Goal: Task Accomplishment & Management: Use online tool/utility

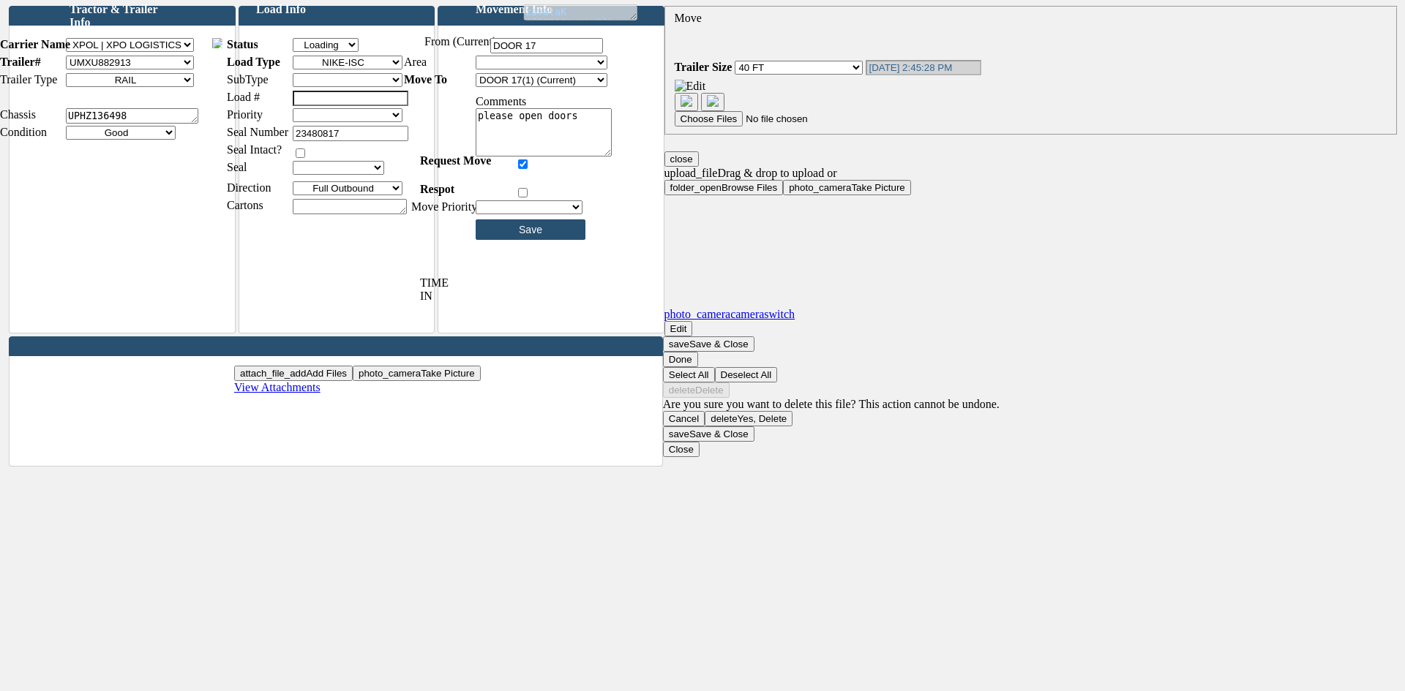
click at [328, 52] on select "Empty Loaded Loading Unloading" at bounding box center [326, 45] width 66 height 14
select select "Empty"
click at [304, 50] on select "Empty Loaded Loading Unloading" at bounding box center [326, 45] width 66 height 14
type input "Please Wait..."
click at [337, 52] on select "Empty Loaded Loading Unloading" at bounding box center [326, 45] width 66 height 14
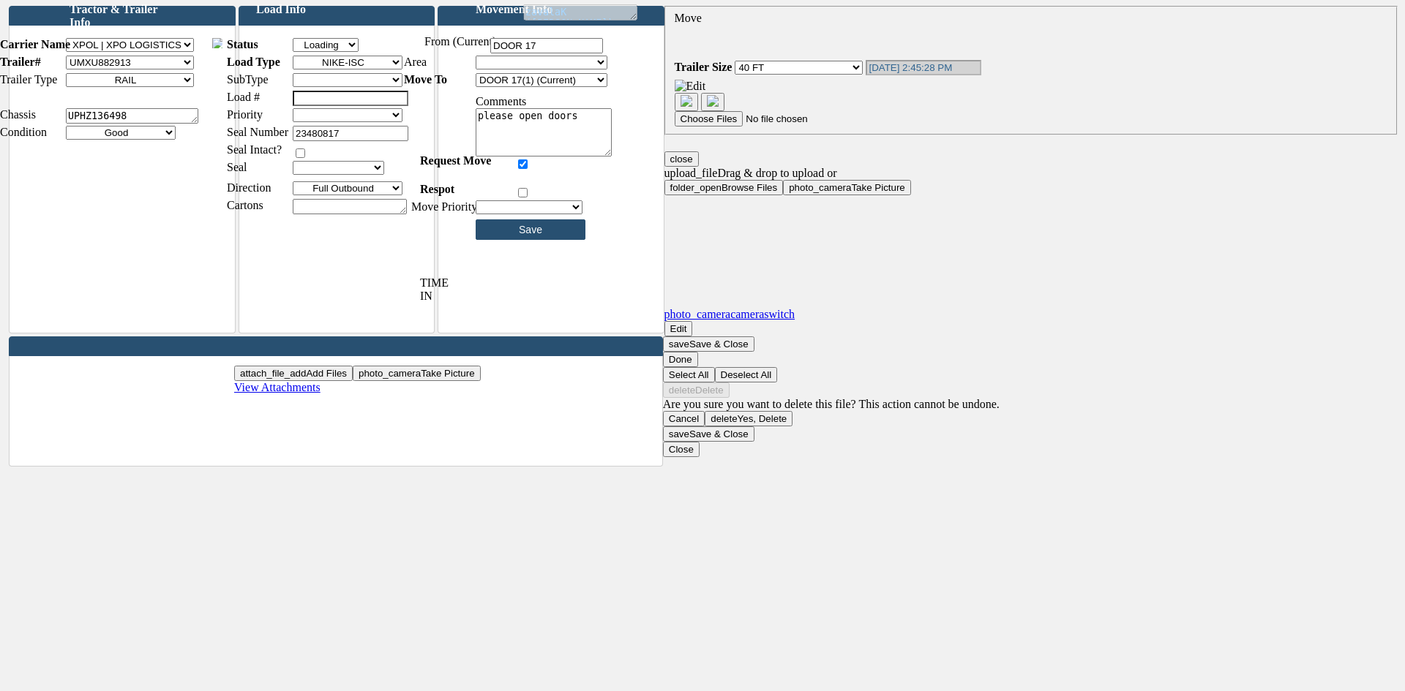
click at [347, 52] on select "Empty Loaded Loading Unloading" at bounding box center [326, 45] width 66 height 14
select select "Loaded"
click at [304, 50] on select "Empty Loaded Loading Unloading" at bounding box center [326, 45] width 66 height 14
type input "Please Wait..."
click at [529, 70] on select "Staging-Chino B27 [GEOGRAPHIC_DATA] Yard B127 Behind 127 Zone 1 Zone 3 Zone 4 Z…" at bounding box center [542, 63] width 132 height 14
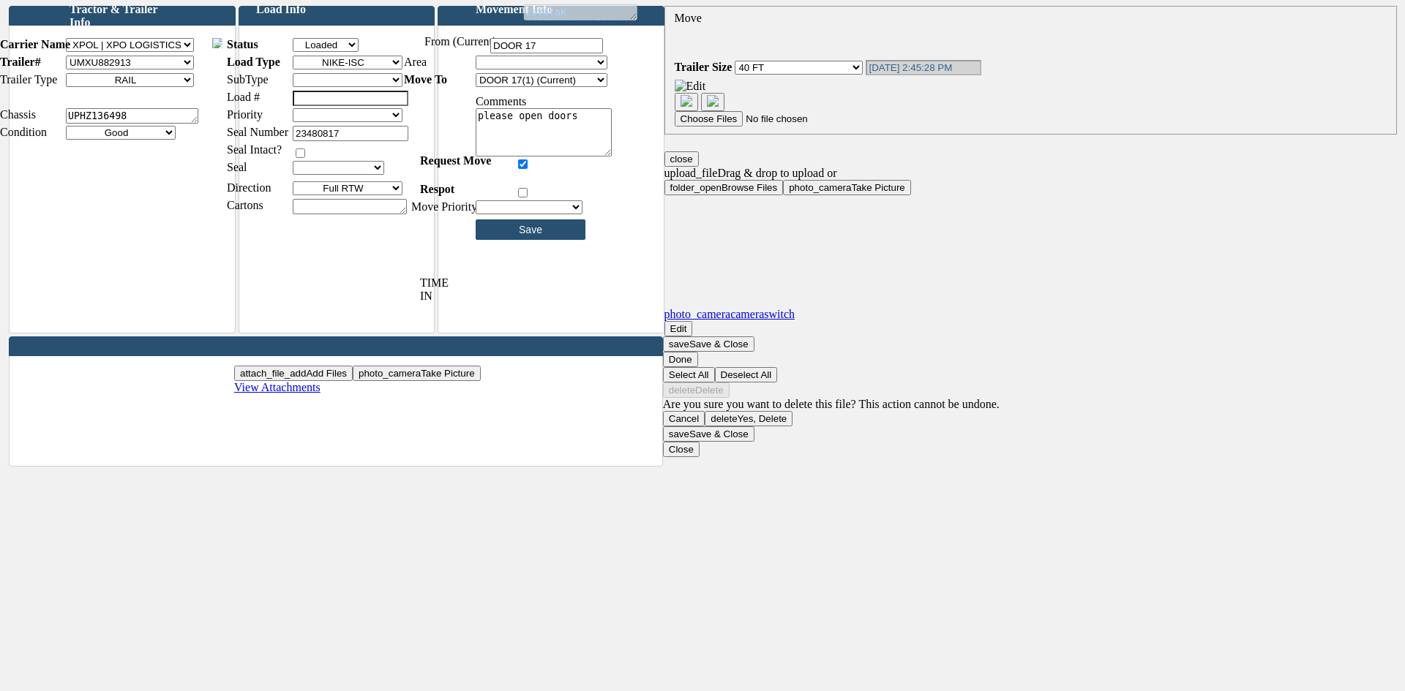
click at [328, 195] on select "Full Outbound Full Pending Full RTW Full RTW Packaging Materials FULL RTW Xdock…" at bounding box center [348, 188] width 110 height 14
select select "92"
click at [304, 193] on select "Full Outbound Full Pending Full RTW Full RTW Packaging Materials FULL RTW Xdock…" at bounding box center [348, 188] width 110 height 14
type input "Please Wait..."
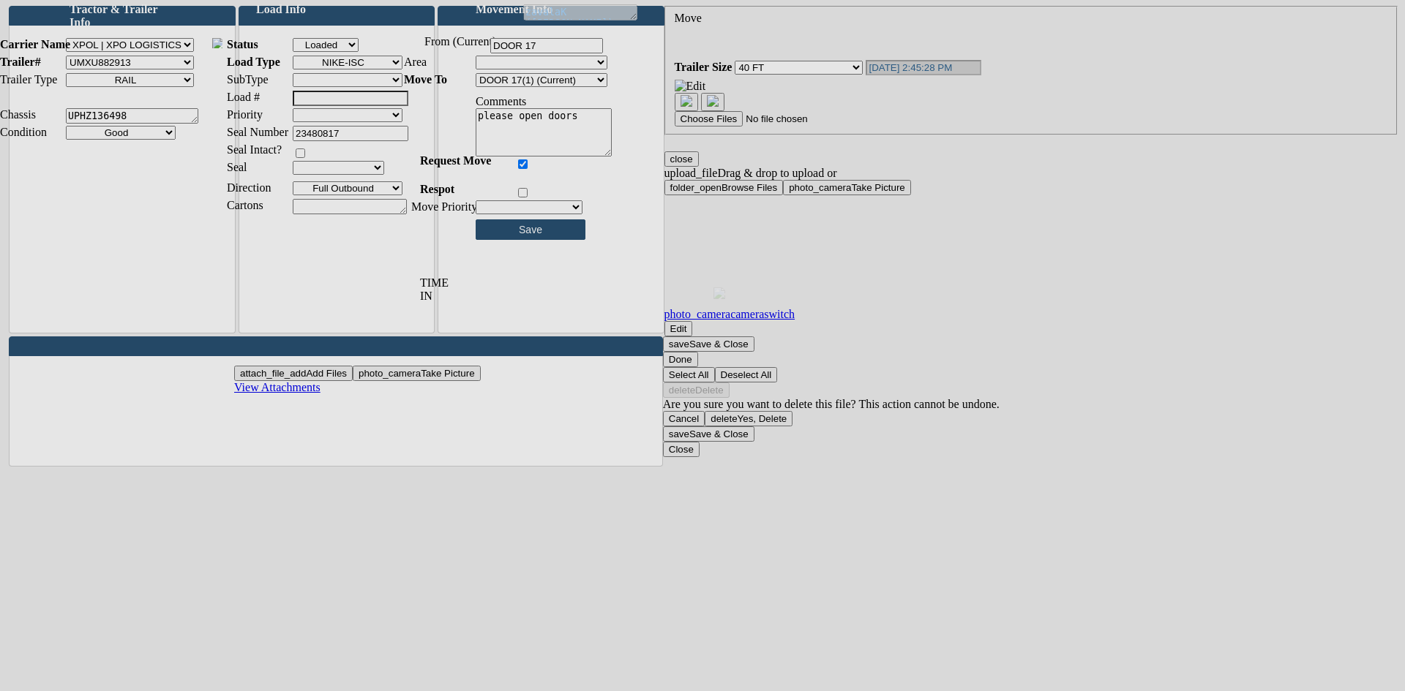
click at [516, 70] on select "Staging-Chino B27 [GEOGRAPHIC_DATA] Yard B127 Behind 127 Zone 1 Zone 3 Zone 4 Z…" at bounding box center [542, 63] width 132 height 14
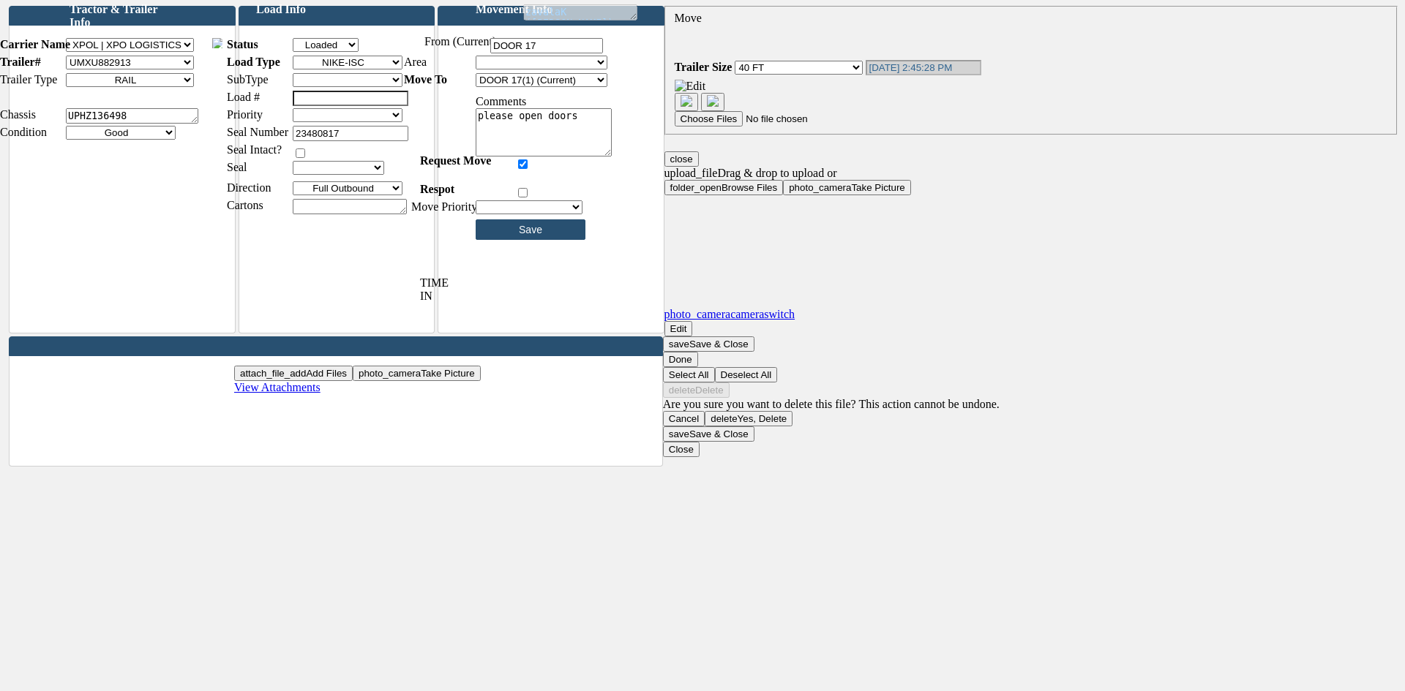
select select "29"
click at [487, 67] on select "Staging-Chino B27 [GEOGRAPHIC_DATA] Yard B127 Behind 127 Zone 1 Zone 3 Zone 4 Z…" at bounding box center [542, 63] width 132 height 14
type input "Please Wait..."
click at [591, 130] on textarea "please open doors" at bounding box center [544, 132] width 136 height 48
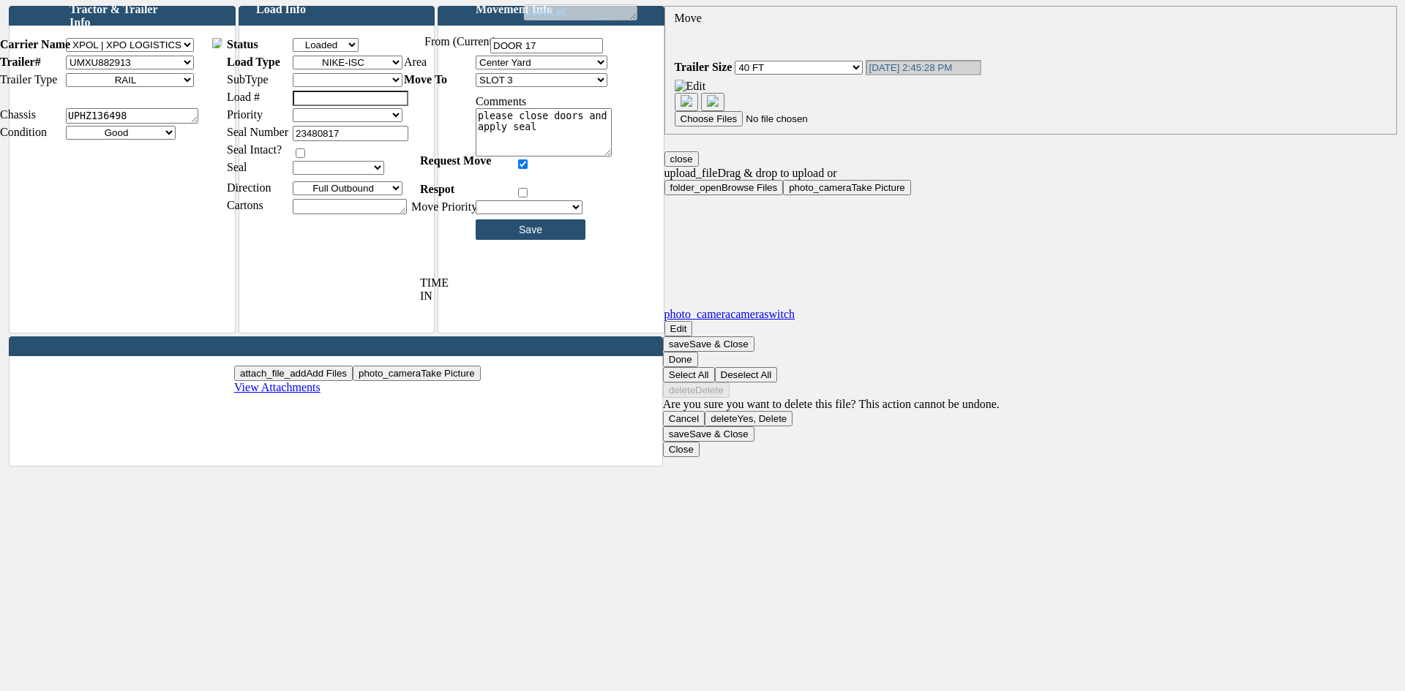
type textarea "please close doors and apply seal"
click at [348, 122] on select "Priority 1 Priority 2 Priority 3" at bounding box center [348, 115] width 110 height 14
select select "Priority 1"
click at [304, 120] on select "Priority 1 Priority 2 Priority 3" at bounding box center [348, 115] width 110 height 14
click at [525, 214] on select "1 2 3" at bounding box center [529, 207] width 107 height 14
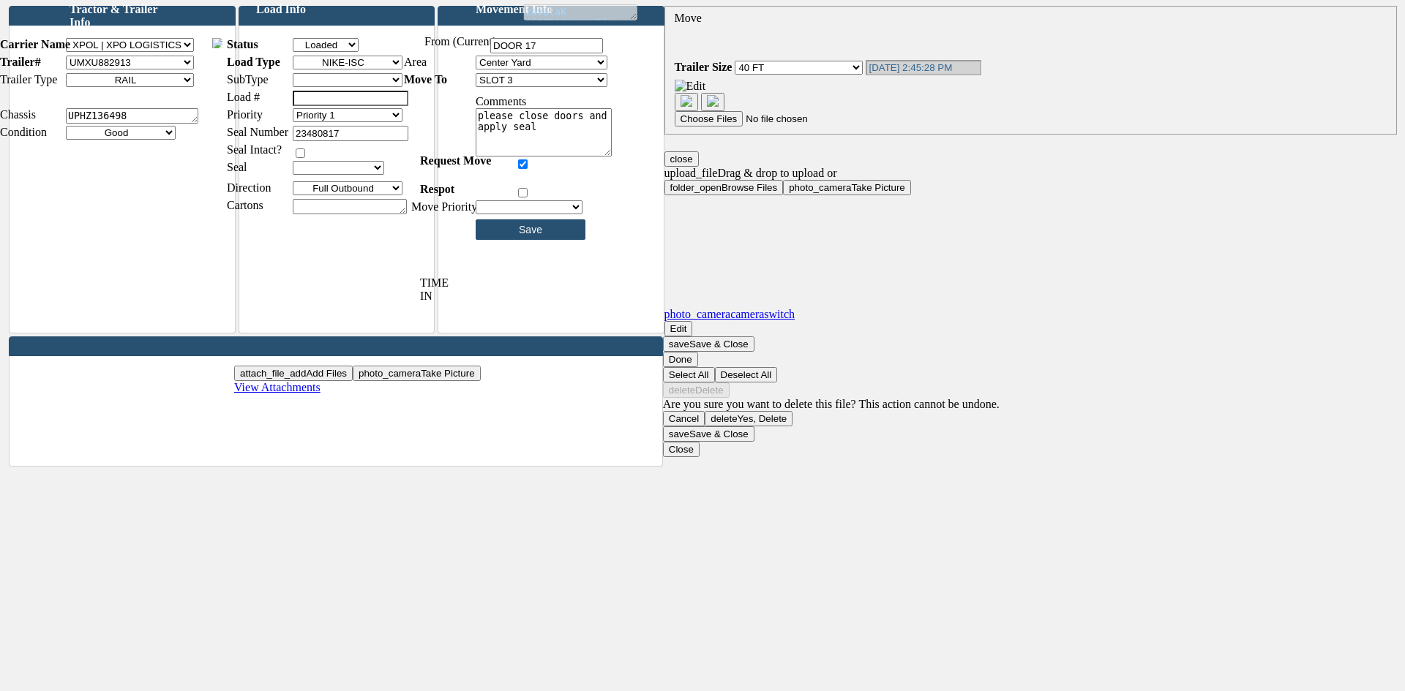
select select "23"
click at [487, 212] on select "1 2 3" at bounding box center [529, 207] width 107 height 14
click at [525, 235] on input "Save" at bounding box center [531, 230] width 110 height 20
type input "Please Wait..."
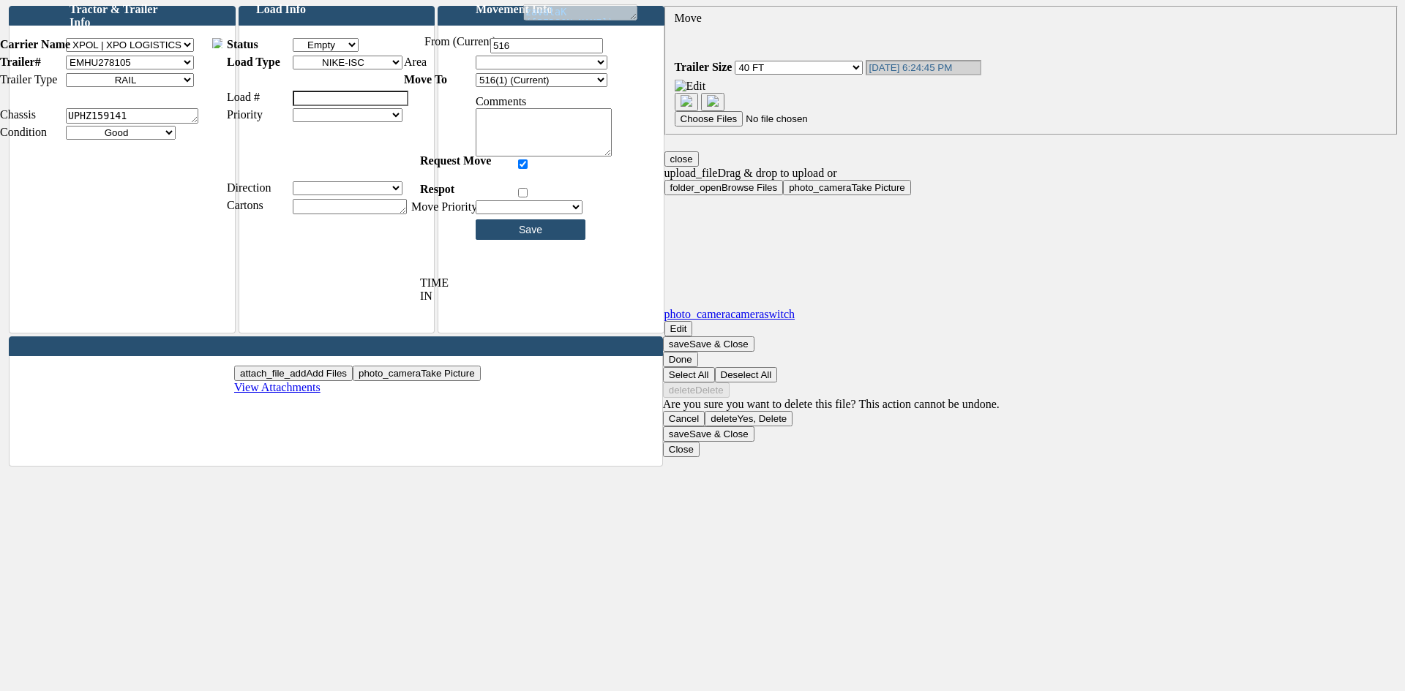
click at [356, 52] on select "Empty Loaded Loading Unloading" at bounding box center [326, 45] width 66 height 14
select select "Loading"
click at [304, 50] on select "Empty Loaded Loading Unloading" at bounding box center [326, 45] width 66 height 14
type input "Please Wait..."
click at [349, 106] on input "text" at bounding box center [351, 98] width 116 height 15
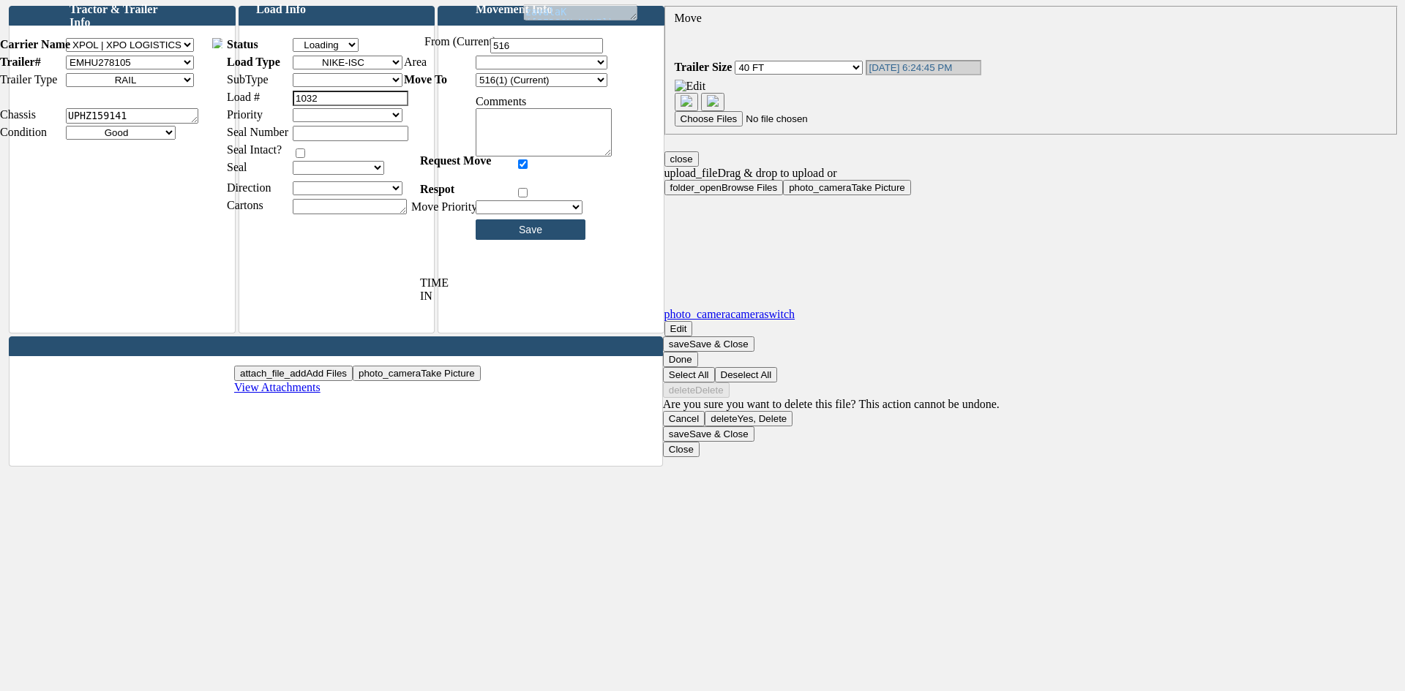
type input "1032"
type input "Please Wait..."
drag, startPoint x: 555, startPoint y: 70, endPoint x: 548, endPoint y: 77, distance: 9.3
click at [555, 70] on body "Move Filter 855G | KOHLS BACKHAUL ABFS | ABF FREIGHT ADSI | AVERITT TRUCKLOAD A…" at bounding box center [702, 231] width 1393 height 451
click at [534, 70] on select "Staging-Chino B27 [GEOGRAPHIC_DATA] Yard B127 Behind 127 Zone 1 Zone 3 Zone 4 Z…" at bounding box center [542, 63] width 132 height 14
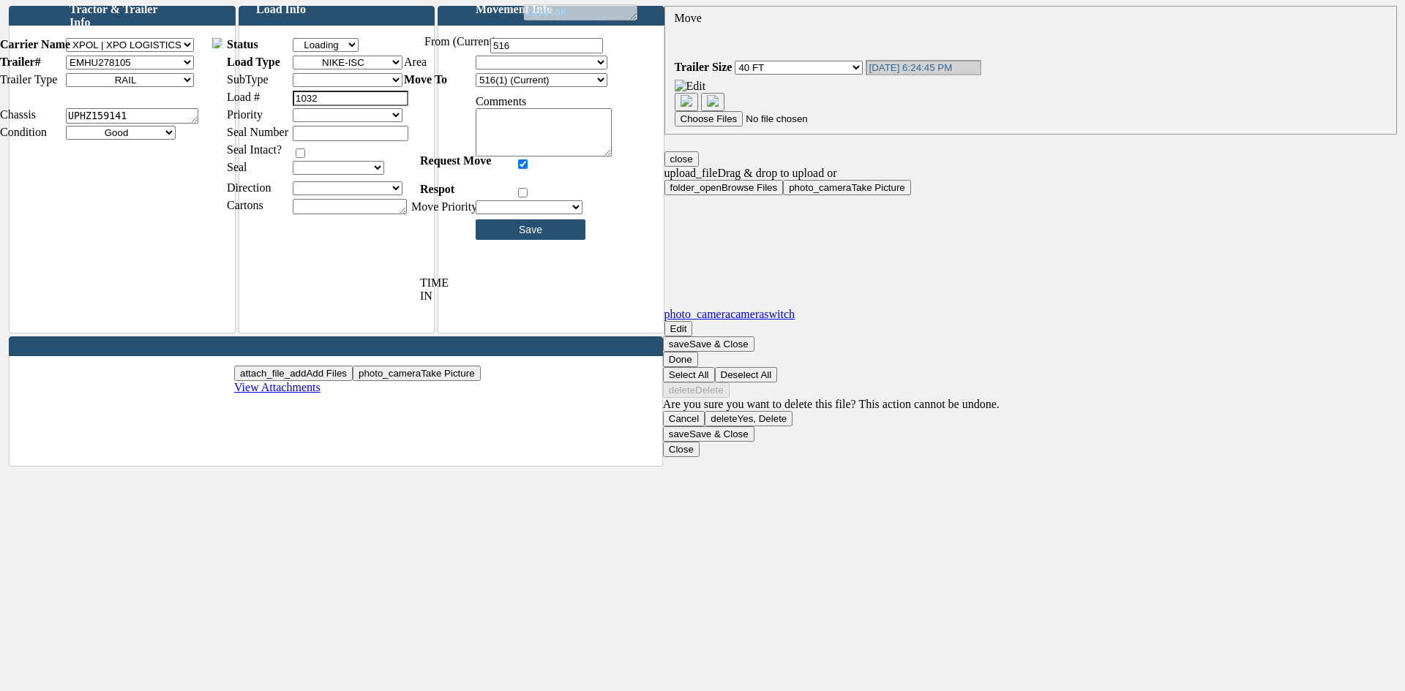
select select "28"
click at [487, 67] on select "Staging-Chino B27 [GEOGRAPHIC_DATA] Yard B127 Behind 127 Zone 1 Zone 3 Zone 4 Z…" at bounding box center [542, 63] width 132 height 14
type input "Please Wait..."
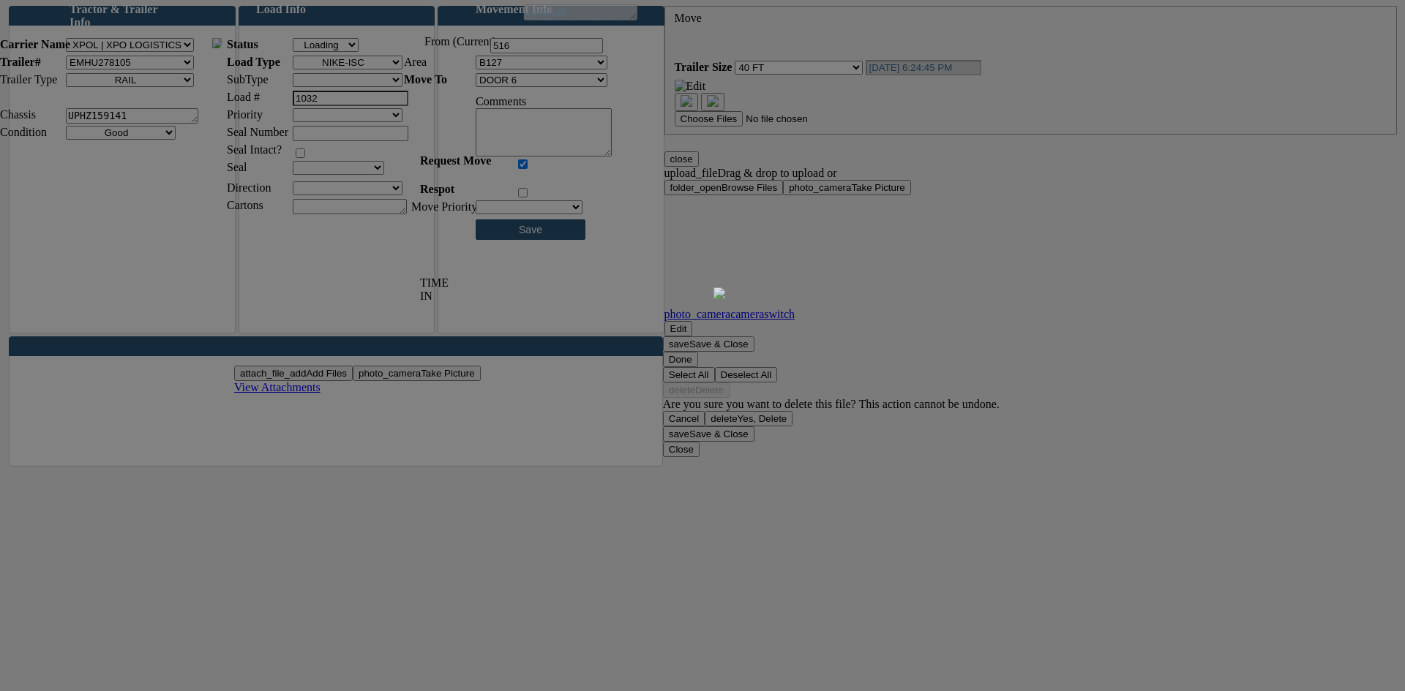
click at [535, 96] on div at bounding box center [702, 345] width 1405 height 691
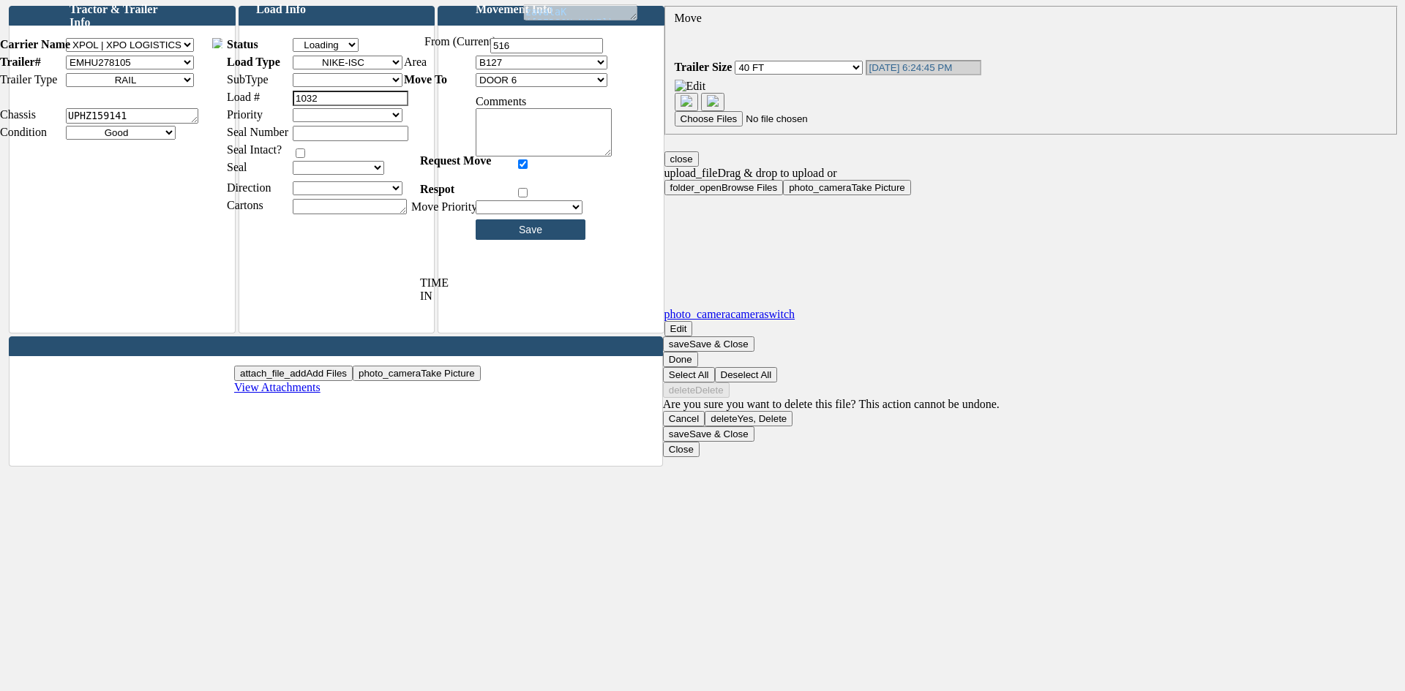
click at [535, 87] on select "DOOR 6 DOOR 7 DOOR 8 DOOR 17 DOOR 18 DOOR 19 DOOR 20 DOOR 21 DOOR 22 DOOR 23 DO…" at bounding box center [542, 80] width 132 height 14
select select "610"
click at [487, 85] on select "DOOR 6 DOOR 7 DOOR 8 DOOR 17 DOOR 18 DOOR 19 DOOR 20 DOOR 21 DOOR 22 DOOR 23 DO…" at bounding box center [542, 80] width 132 height 14
type input "Please Wait..."
click at [361, 122] on select "Priority 1 Priority 2 Priority 3" at bounding box center [348, 115] width 110 height 14
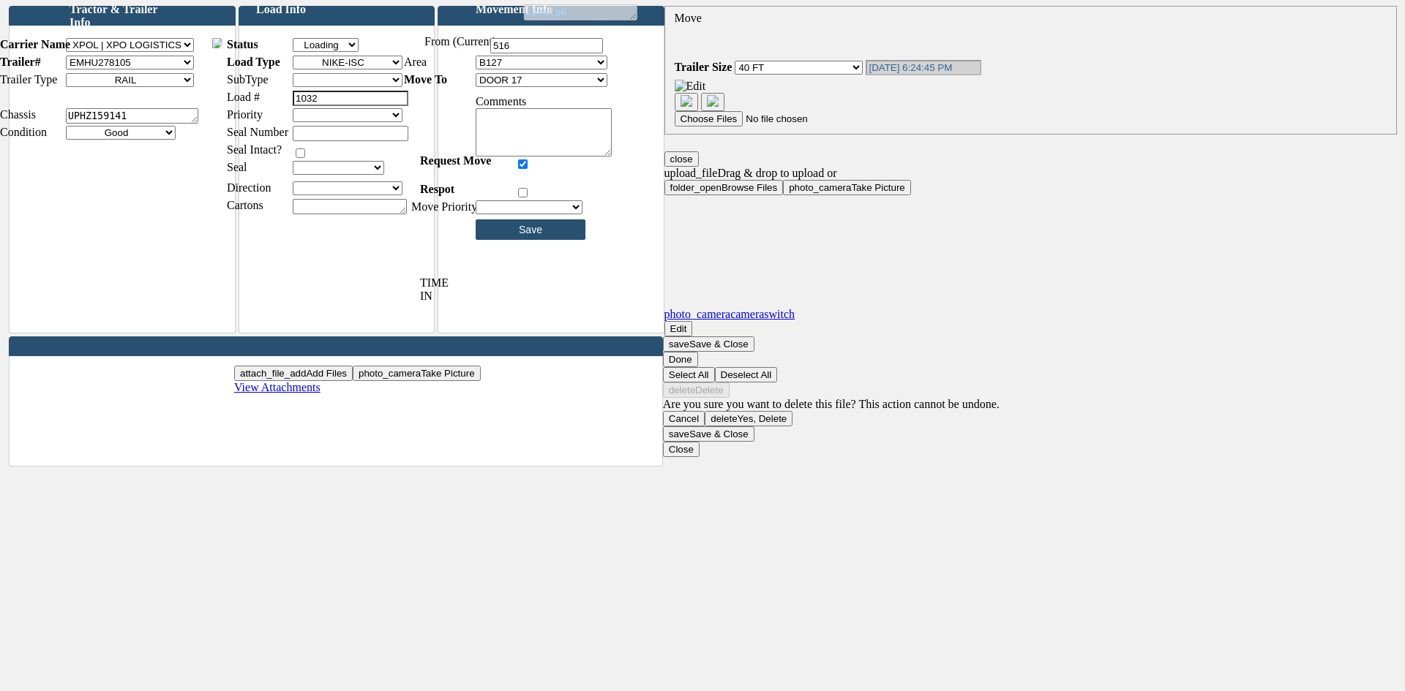
select select "Priority 1"
click at [304, 120] on select "Priority 1 Priority 2 Priority 3" at bounding box center [348, 115] width 110 height 14
click at [508, 214] on select "1 2 3" at bounding box center [529, 207] width 107 height 14
select select "23"
click at [487, 212] on select "1 2 3" at bounding box center [529, 207] width 107 height 14
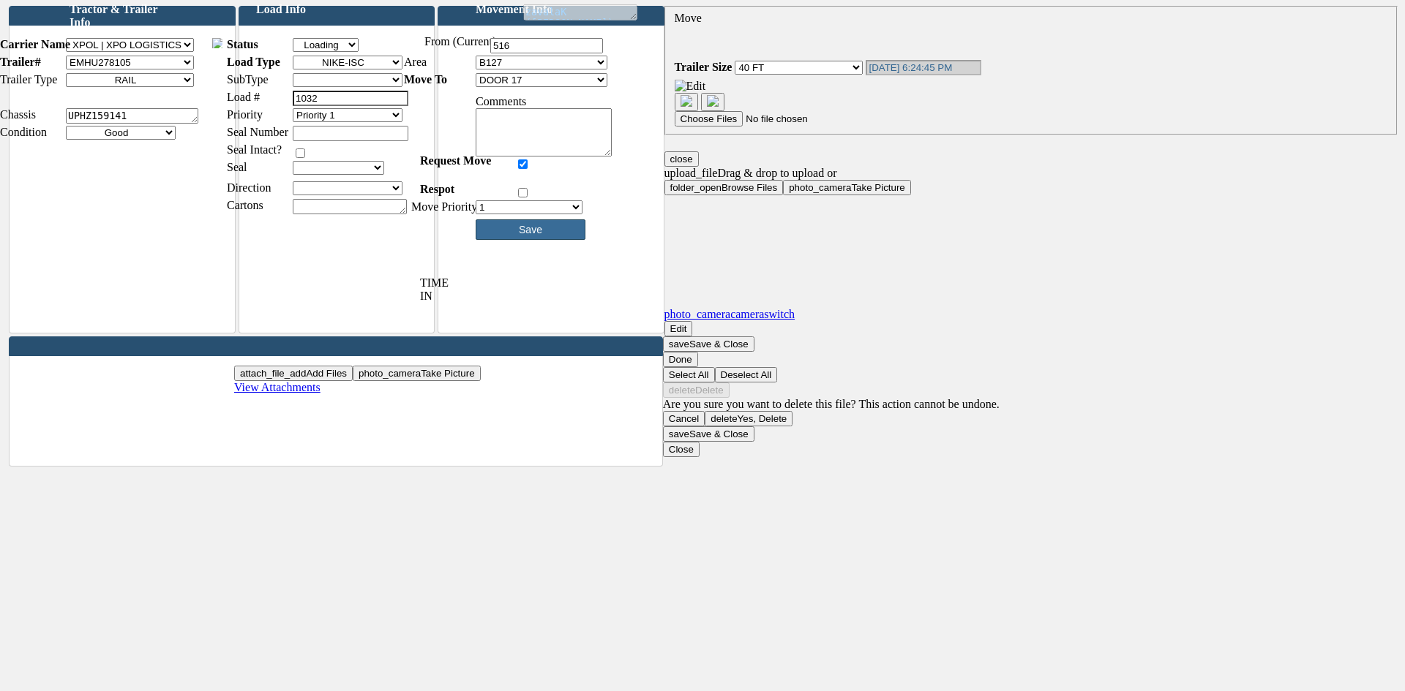
click at [541, 240] on input "Save" at bounding box center [531, 230] width 110 height 20
type input "Please Wait..."
click at [324, 52] on select "Empty Loaded Loading Unloading" at bounding box center [326, 45] width 66 height 14
select select "Unloading"
click at [304, 50] on select "Empty Loaded Loading Unloading" at bounding box center [326, 45] width 66 height 14
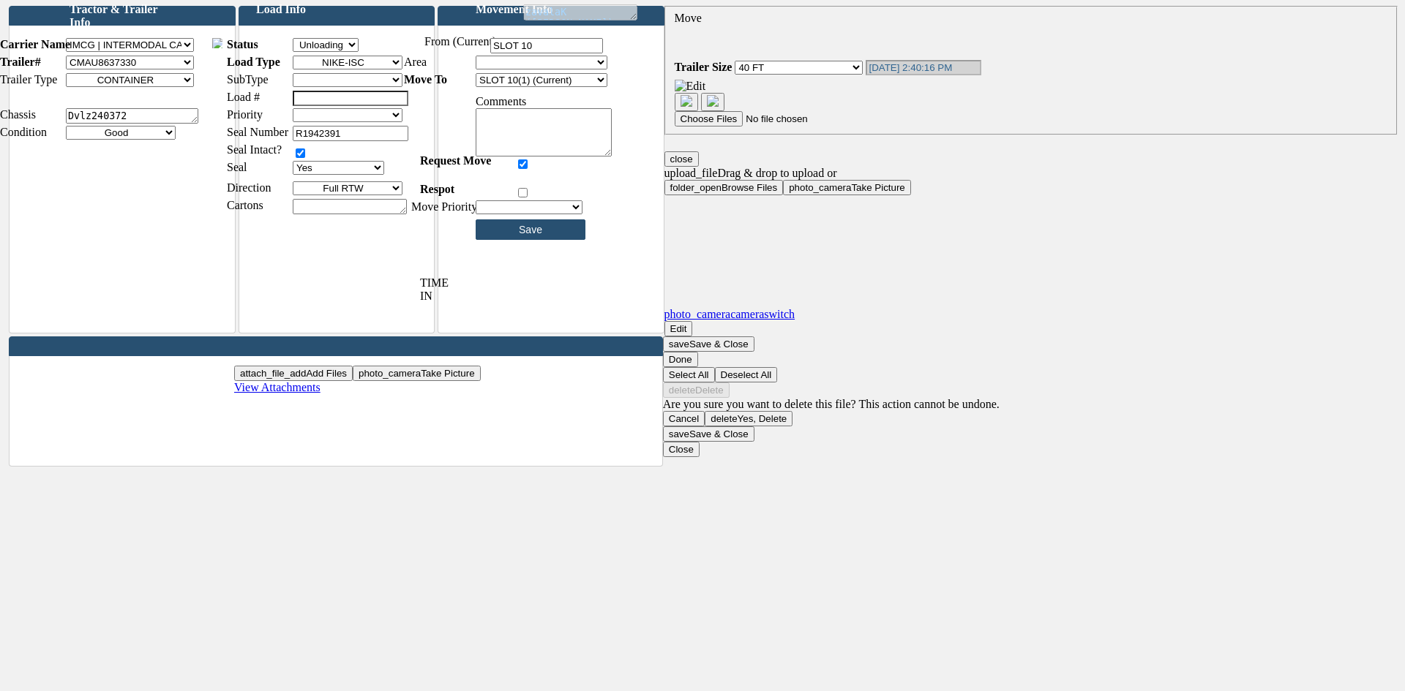
type input "Please Wait..."
click at [547, 70] on select "Staging-Chino B27 [GEOGRAPHIC_DATA] Yard B127 Behind 127 Zone 1 Zone 3 Zone 4 Z…" at bounding box center [542, 63] width 132 height 14
select select "28"
click at [487, 67] on select "Staging-Chino B27 [GEOGRAPHIC_DATA] Yard B127 Behind 127 Zone 1 Zone 3 Zone 4 Z…" at bounding box center [542, 63] width 132 height 14
type input "Please Wait..."
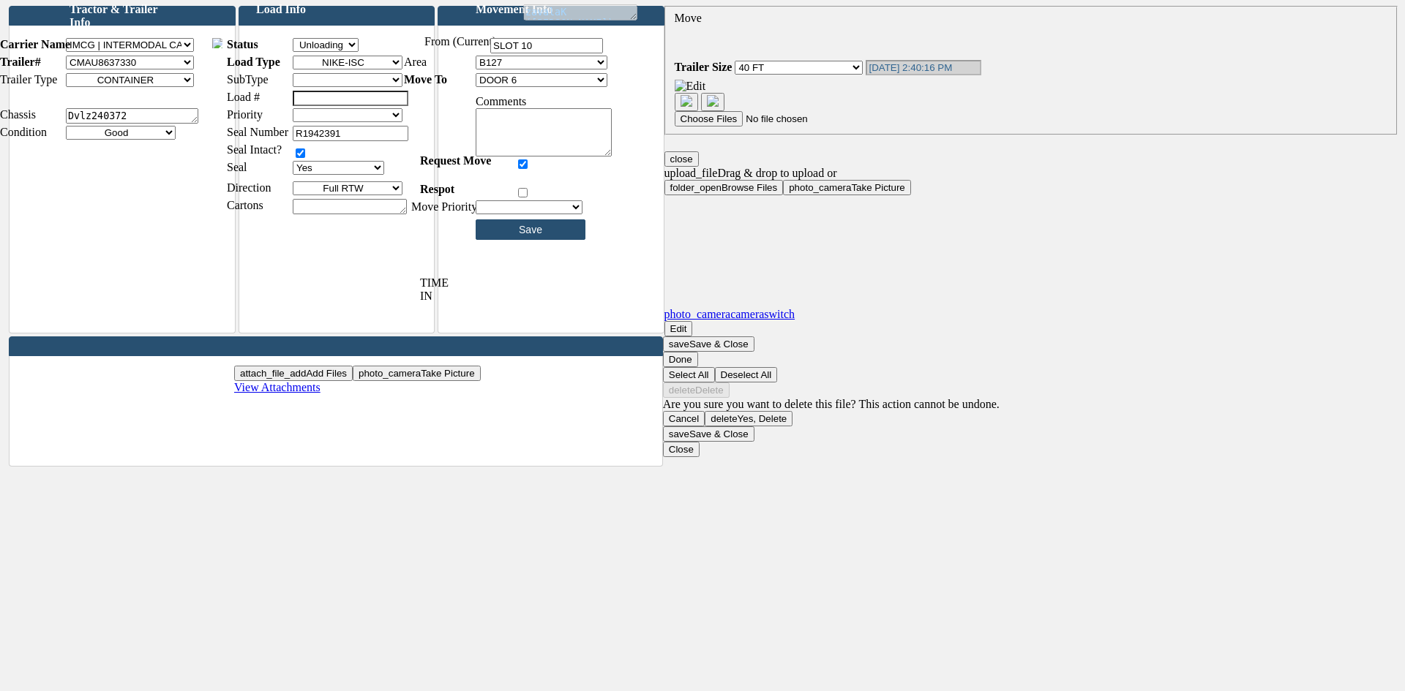
click at [525, 87] on select "DOOR 6 DOOR 7 DOOR 8 DOOR 18 DOOR 19 DOOR 20 DOOR 21 DOOR 22 DOOR 23 DOOR 24 DO…" at bounding box center [542, 80] width 132 height 14
select select "614"
click at [487, 85] on select "DOOR 6 DOOR 7 DOOR 8 DOOR 18 DOOR 19 DOOR 20 DOOR 21 DOOR 22 DOOR 23 DOOR 24 DO…" at bounding box center [542, 80] width 132 height 14
type input "Please Wait..."
click at [517, 239] on input "Save" at bounding box center [531, 230] width 110 height 20
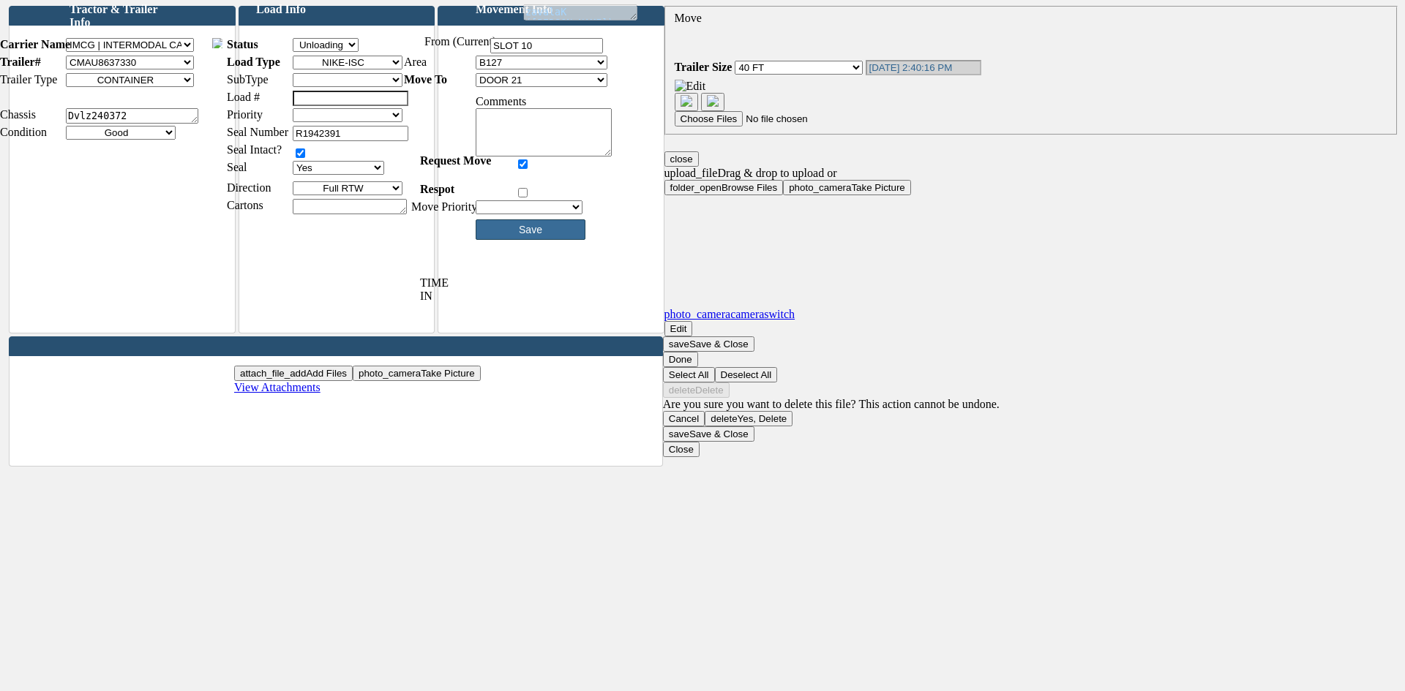
type input "Please Wait..."
click at [336, 52] on select "Empty Loaded Loading Unloading" at bounding box center [326, 45] width 66 height 14
select select "Unloading"
click at [304, 50] on select "Empty Loaded Loading Unloading" at bounding box center [326, 45] width 66 height 14
type input "Please Wait..."
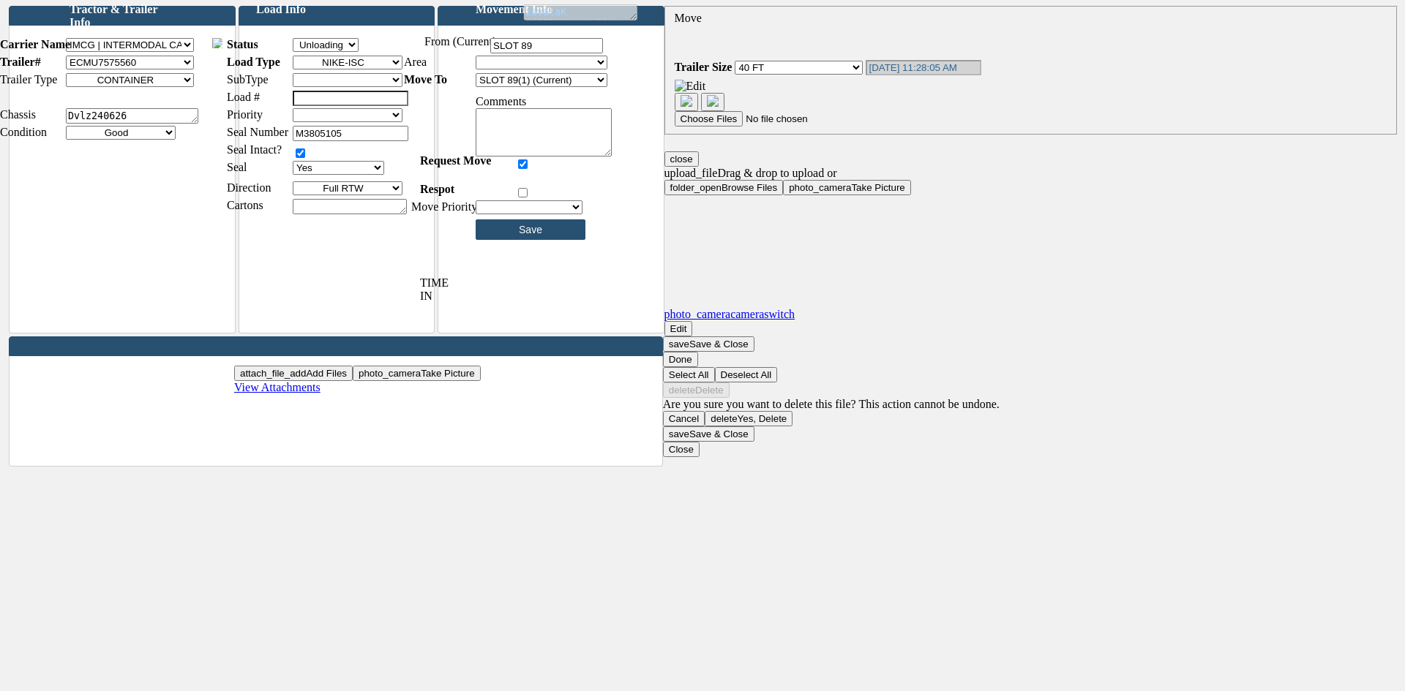
click at [675, 82] on div "Filter 855G | KOHLS BACKHAUL ABFS | ABF FREIGHT ADSI | [PERSON_NAME] TRUCKLOAD …" at bounding box center [1031, 76] width 713 height 102
click at [530, 70] on select "Staging-Chino B27 [GEOGRAPHIC_DATA] Yard B127 Behind 127 Zone 1 Zone 3 Zone 4 Z…" at bounding box center [542, 63] width 132 height 14
select select "31"
click at [487, 67] on select "Staging-Chino B27 [GEOGRAPHIC_DATA] Yard B127 Behind 127 Zone 1 Zone 3 Zone 4 Z…" at bounding box center [542, 63] width 132 height 14
type input "Please Wait..."
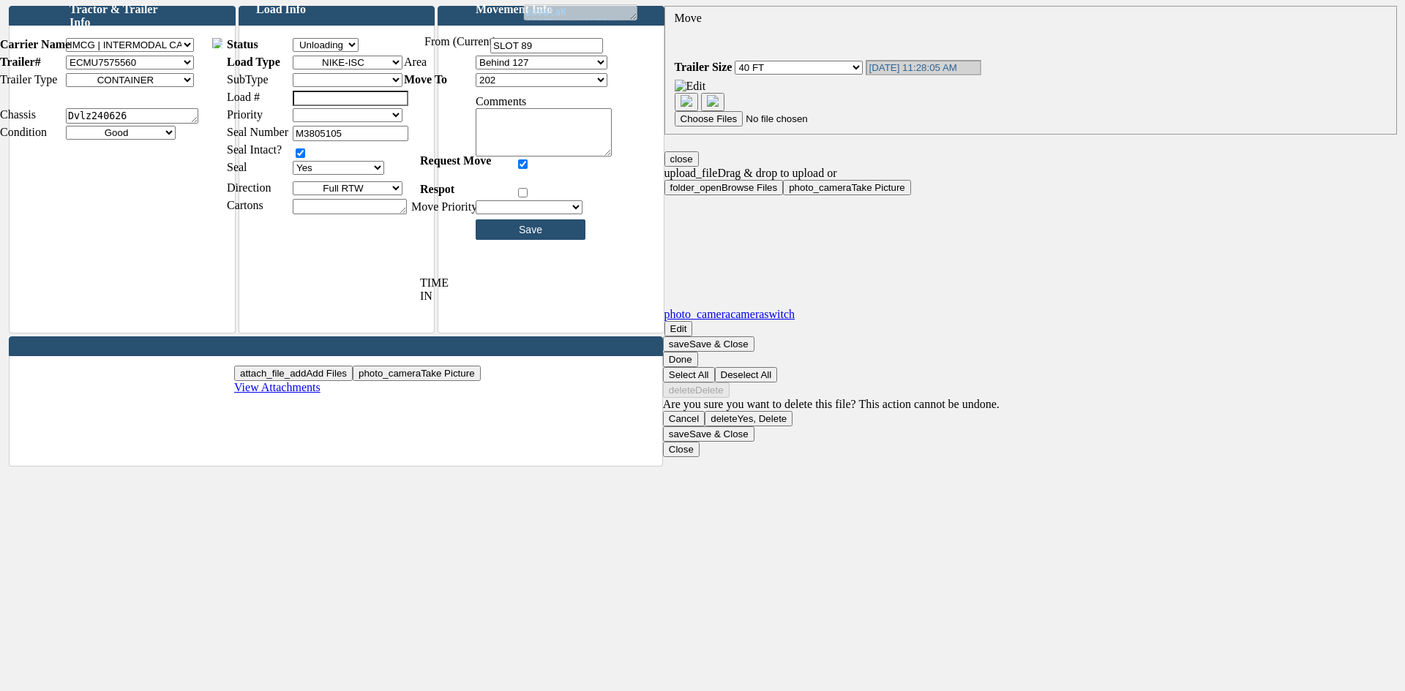
click at [588, 87] on select "202 203 204 205 206 207 208 209 210 211 212 213 214 215 216 217 218" at bounding box center [542, 80] width 132 height 14
click at [575, 70] on select "Staging-Chino B27 [GEOGRAPHIC_DATA] Yard B127 Behind 127 Zone 1 Zone 3 Zone 4 Z…" at bounding box center [542, 63] width 132 height 14
select select "28"
click at [487, 67] on select "Staging-Chino B27 [GEOGRAPHIC_DATA] Yard B127 Behind 127 Zone 1 Zone 3 Zone 4 Z…" at bounding box center [542, 63] width 132 height 14
type input "Please Wait..."
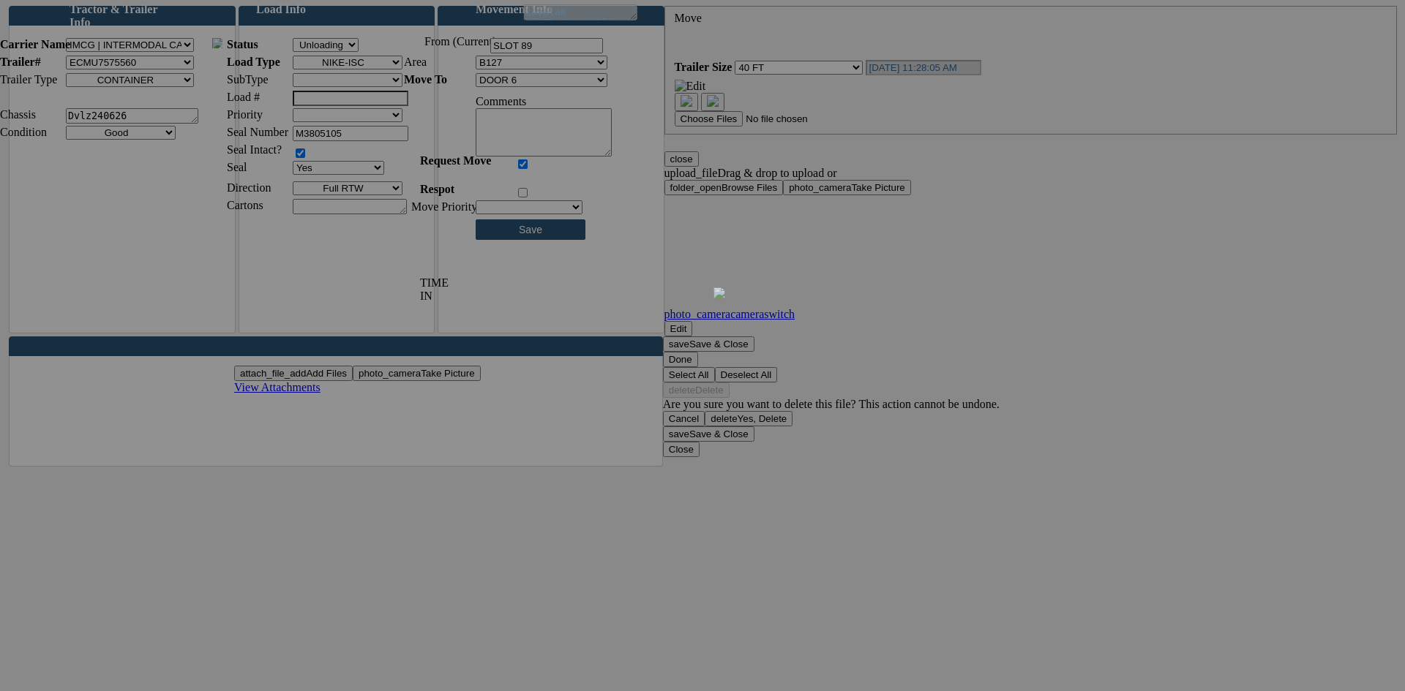
click at [562, 98] on div at bounding box center [702, 345] width 1405 height 691
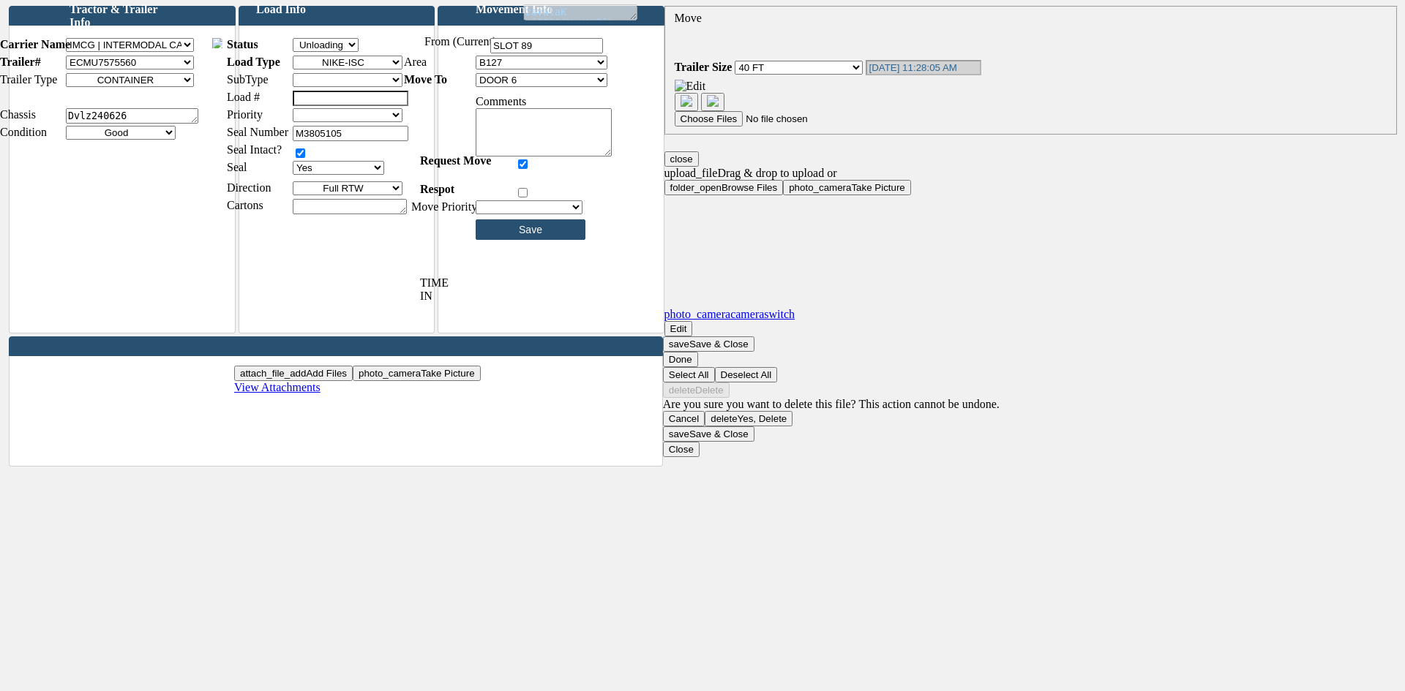
click at [562, 87] on select "DOOR 6 DOOR 7 DOOR 8 DOOR 18 DOOR 19 DOOR 20 DOOR 22 DOOR 23 DOOR 24 DOOR 26 DO…" at bounding box center [542, 80] width 132 height 14
select select "601"
click at [487, 85] on select "DOOR 6 DOOR 7 DOOR 8 DOOR 18 DOOR 19 DOOR 20 DOOR 22 DOOR 23 DOOR 24 DOOR 26 DO…" at bounding box center [542, 80] width 132 height 14
type input "Please Wait..."
click at [534, 234] on input "Save" at bounding box center [531, 230] width 110 height 20
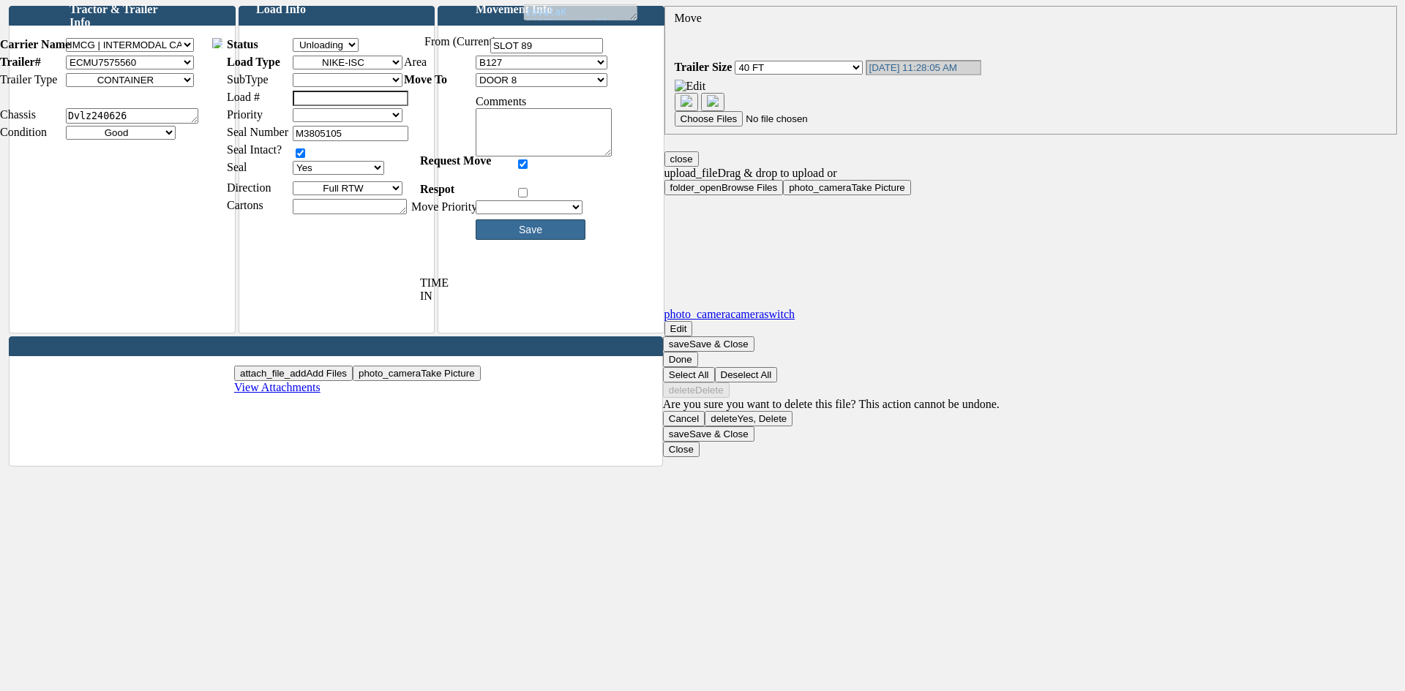
type input "Please Wait..."
